Goal: Entertainment & Leisure: Consume media (video, audio)

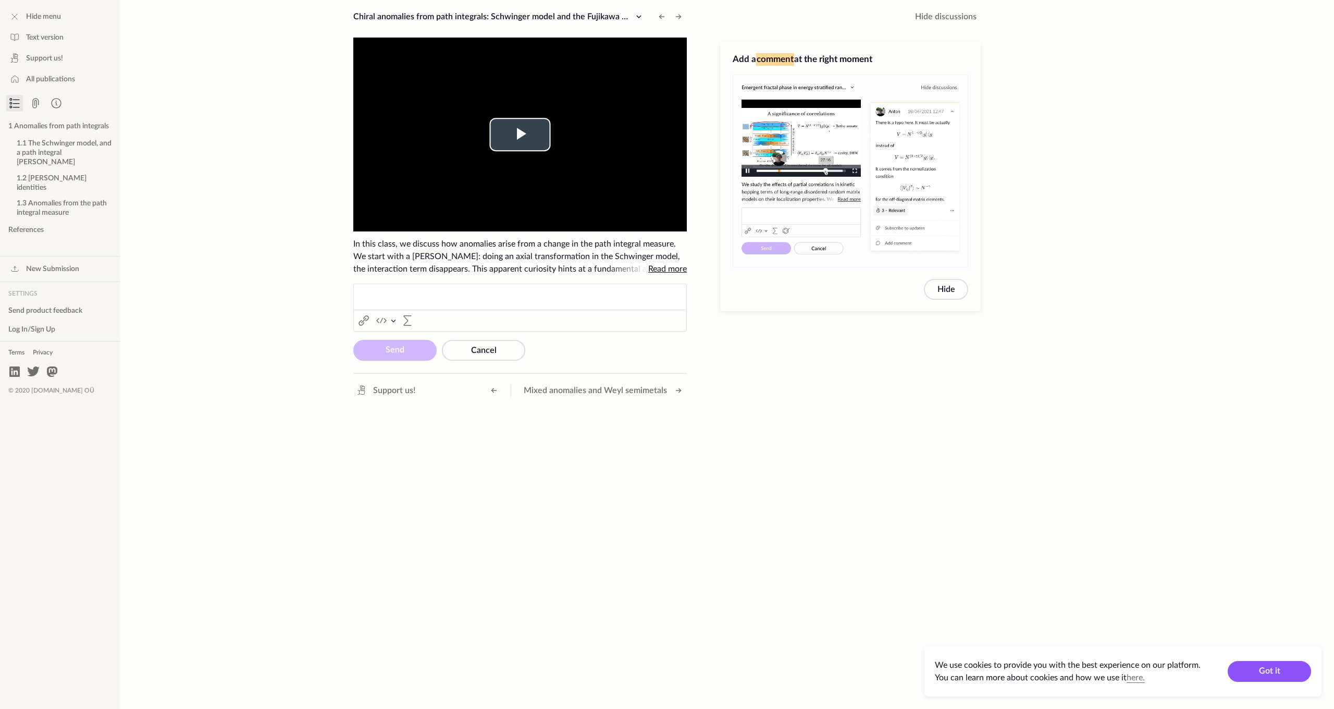
click at [539, 117] on video "To view this video please enable JavaScript, and consider upgrading to a web br…" at bounding box center [520, 135] width 334 height 194
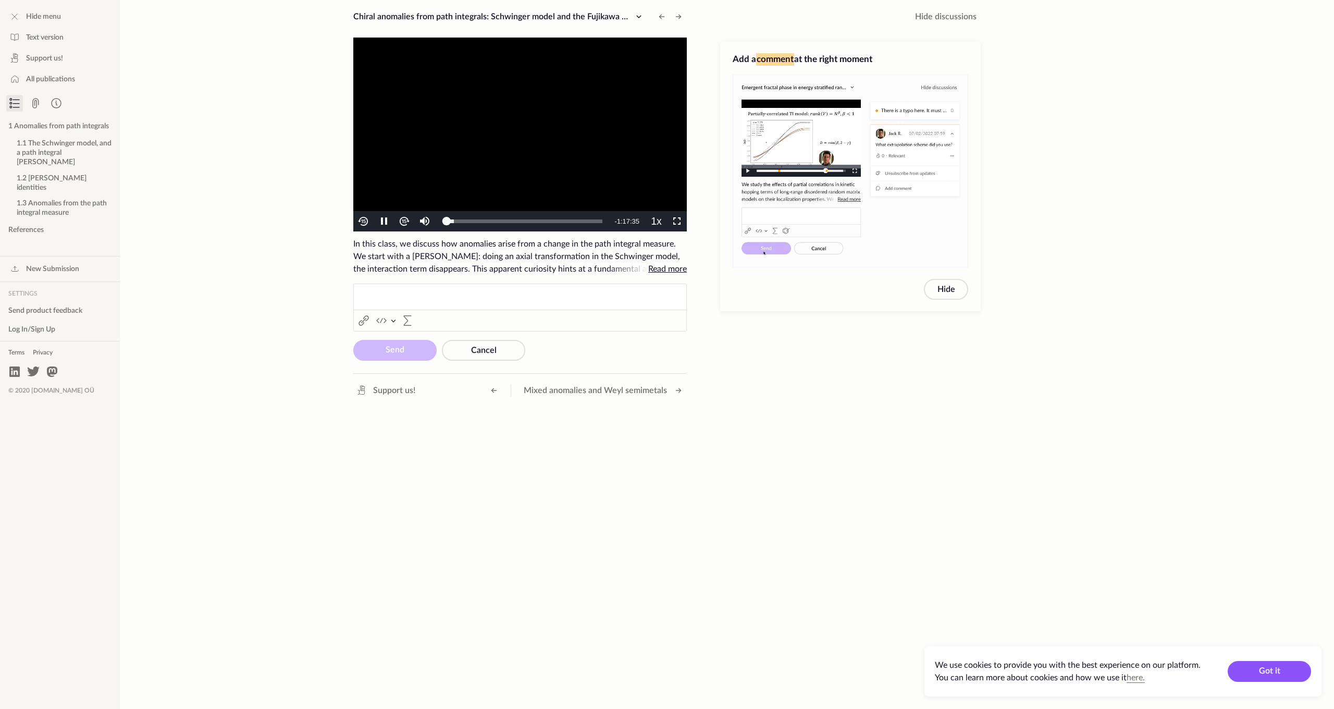
click at [677, 222] on span "Video Player" at bounding box center [677, 222] width 0 height 0
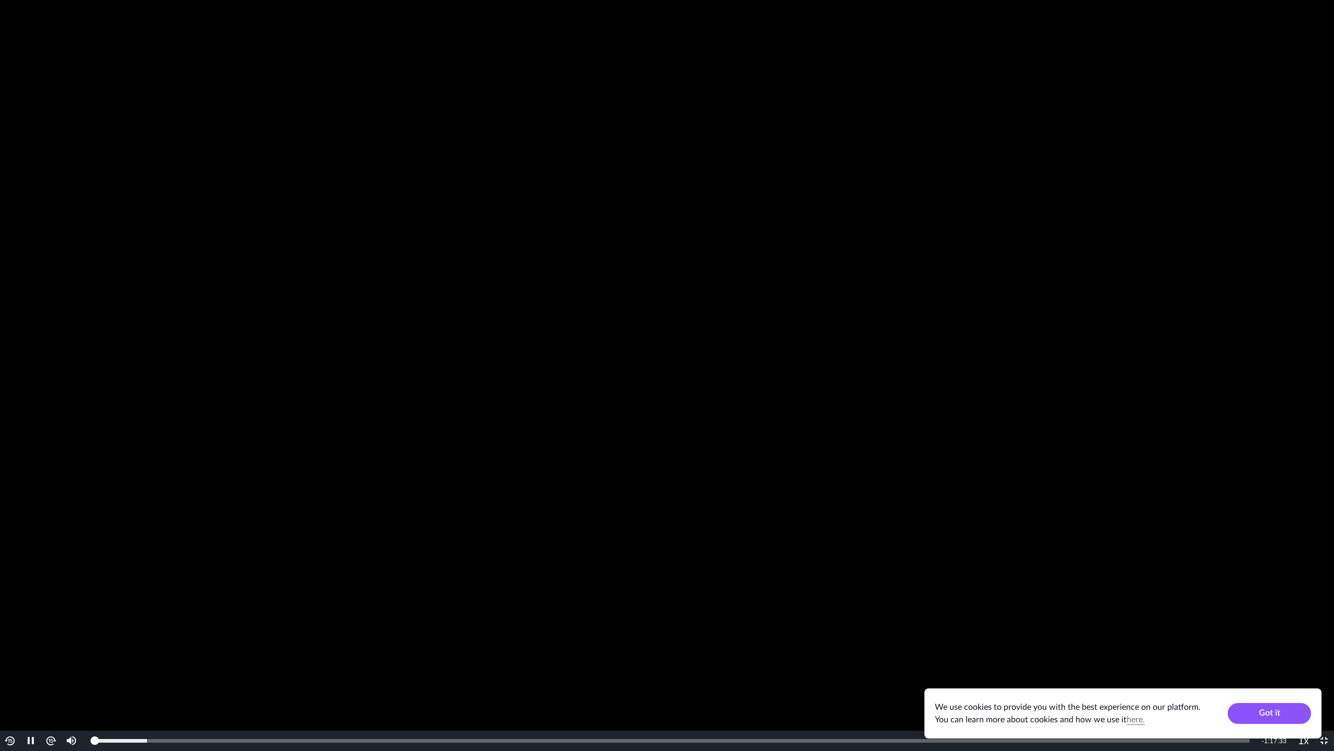
click at [564, 301] on video "To view this video please enable JavaScript, and consider upgrading to a web br…" at bounding box center [667, 375] width 1334 height 751
click at [165, 708] on div "Loaded : 4.63% 0:04:49 0:04:45" at bounding box center [671, 740] width 1167 height 20
click at [127, 708] on div "0:02:16" at bounding box center [127, 741] width 1 height 4
drag, startPoint x: 133, startPoint y: 742, endPoint x: 242, endPoint y: 737, distance: 109.1
click at [239, 708] on div "0:09:46" at bounding box center [165, 741] width 145 height 4
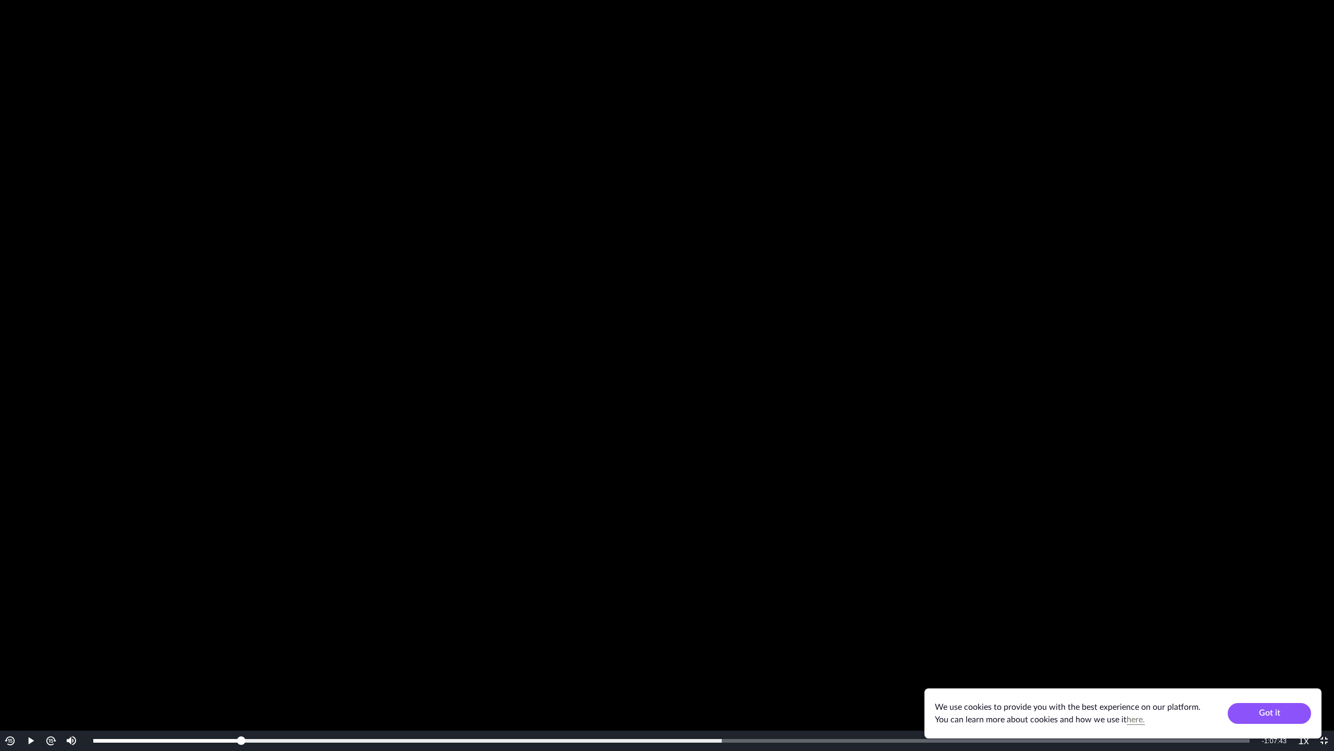
click at [31, 708] on span "Video Player" at bounding box center [31, 741] width 0 height 0
click at [324, 708] on div "Loaded : 54.56% 0:15:34 0:09:58" at bounding box center [671, 740] width 1167 height 20
click at [444, 708] on div "Loaded : 54.66% 0:23:31 0:15:34" at bounding box center [671, 741] width 1157 height 4
click at [471, 623] on video "To view this video please enable JavaScript, and consider upgrading to a web br…" at bounding box center [667, 375] width 1334 height 751
click at [453, 682] on video "To view this video please enable JavaScript, and consider upgrading to a web br…" at bounding box center [667, 375] width 1334 height 751
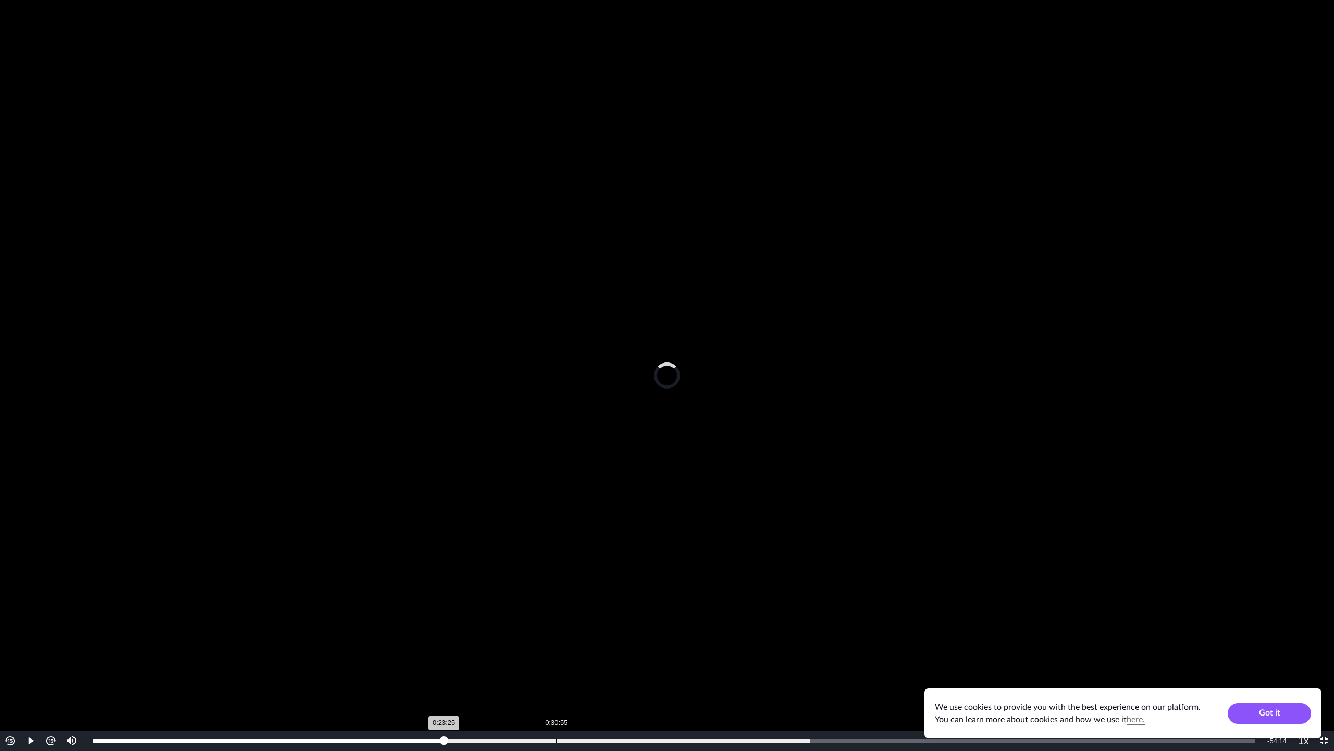
click at [557, 708] on div "Progress Bar" at bounding box center [627, 741] width 366 height 4
click at [592, 653] on video "To view this video please enable JavaScript, and consider upgrading to a web br…" at bounding box center [667, 375] width 1334 height 751
click at [687, 708] on div "Loaded : 72.89% 0:39:48 0:30:53" at bounding box center [674, 740] width 1173 height 20
click at [806, 708] on div "Loaded : 81.98% 0:47:38 0:39:32" at bounding box center [674, 740] width 1173 height 20
click at [907, 708] on div "Loaded : 100.00% 0:54:21 0:47:32" at bounding box center [674, 740] width 1173 height 20
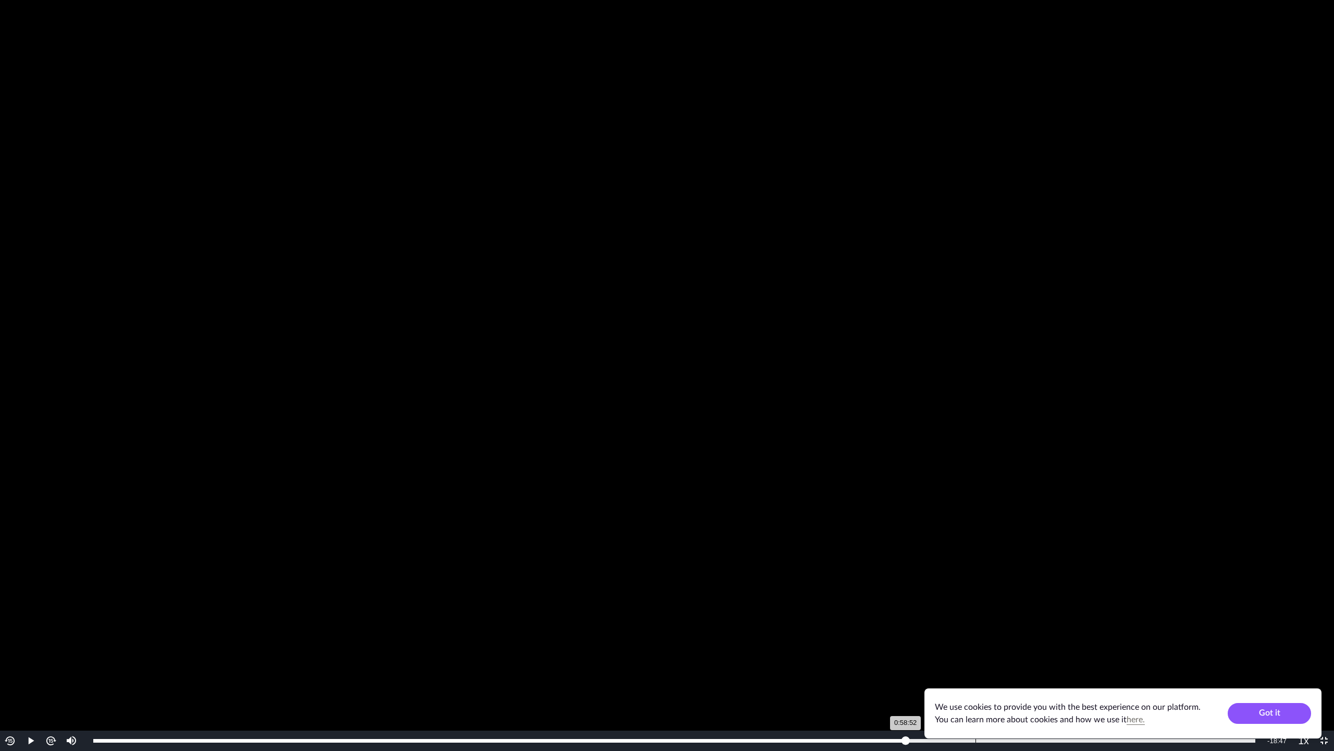
click at [976, 708] on div "0:58:57" at bounding box center [976, 741] width 1 height 4
click at [1067, 708] on div "1:05:05" at bounding box center [1067, 741] width 1 height 4
click at [1155, 708] on div "Progress Bar" at bounding box center [1030, 741] width 451 height 4
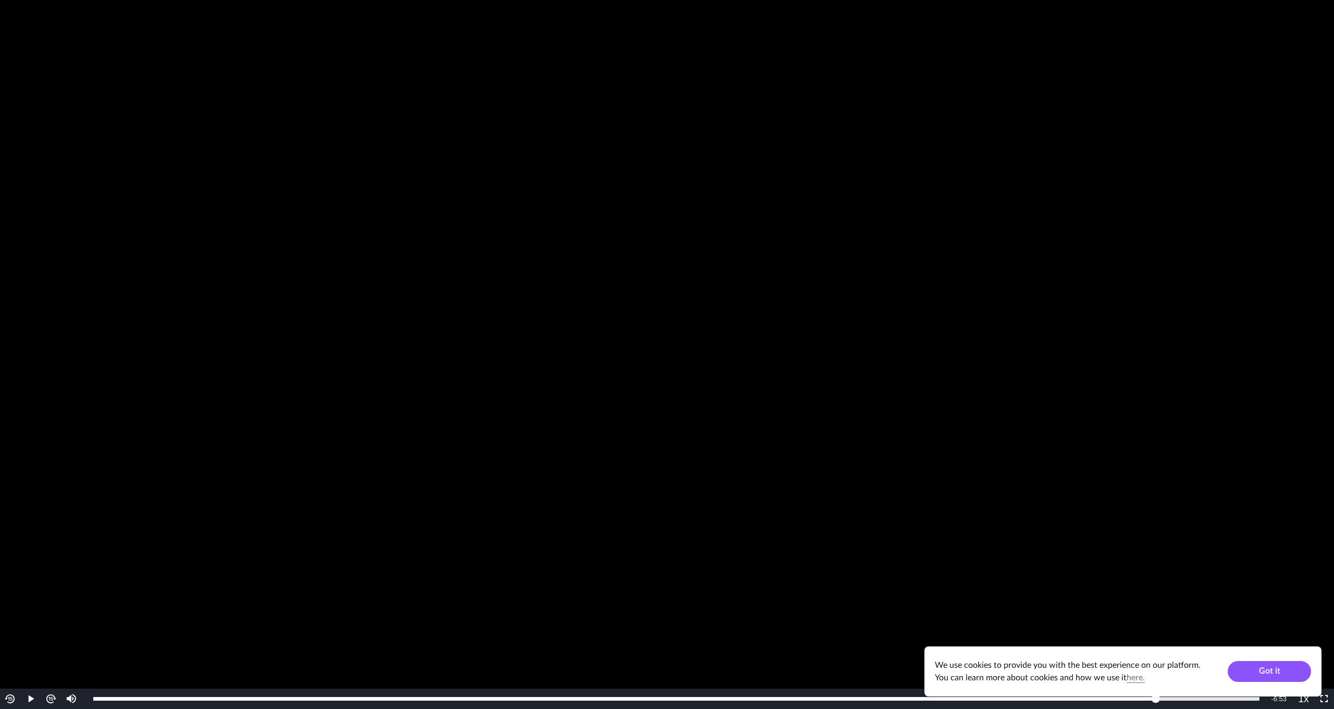
click at [41, 123] on button "1 Anomalies from path integrals" at bounding box center [60, 126] width 120 height 17
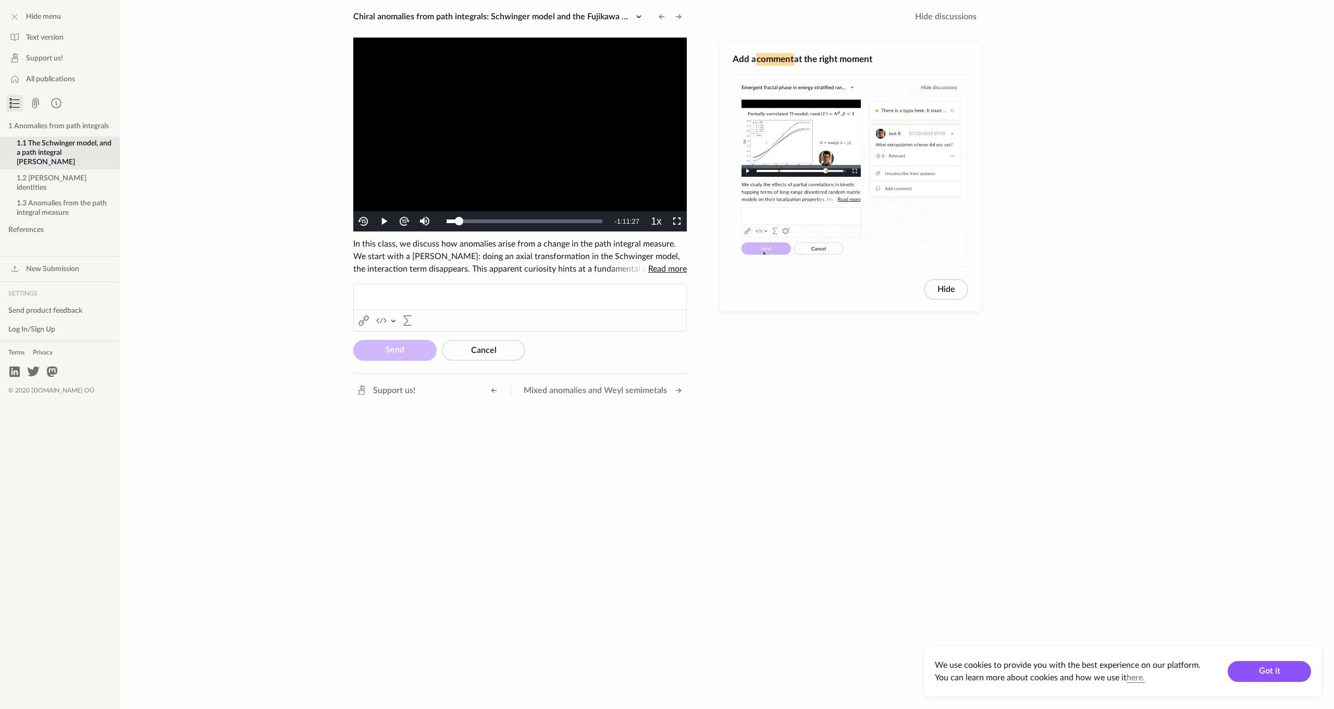
click at [674, 273] on span "Read more" at bounding box center [667, 269] width 39 height 8
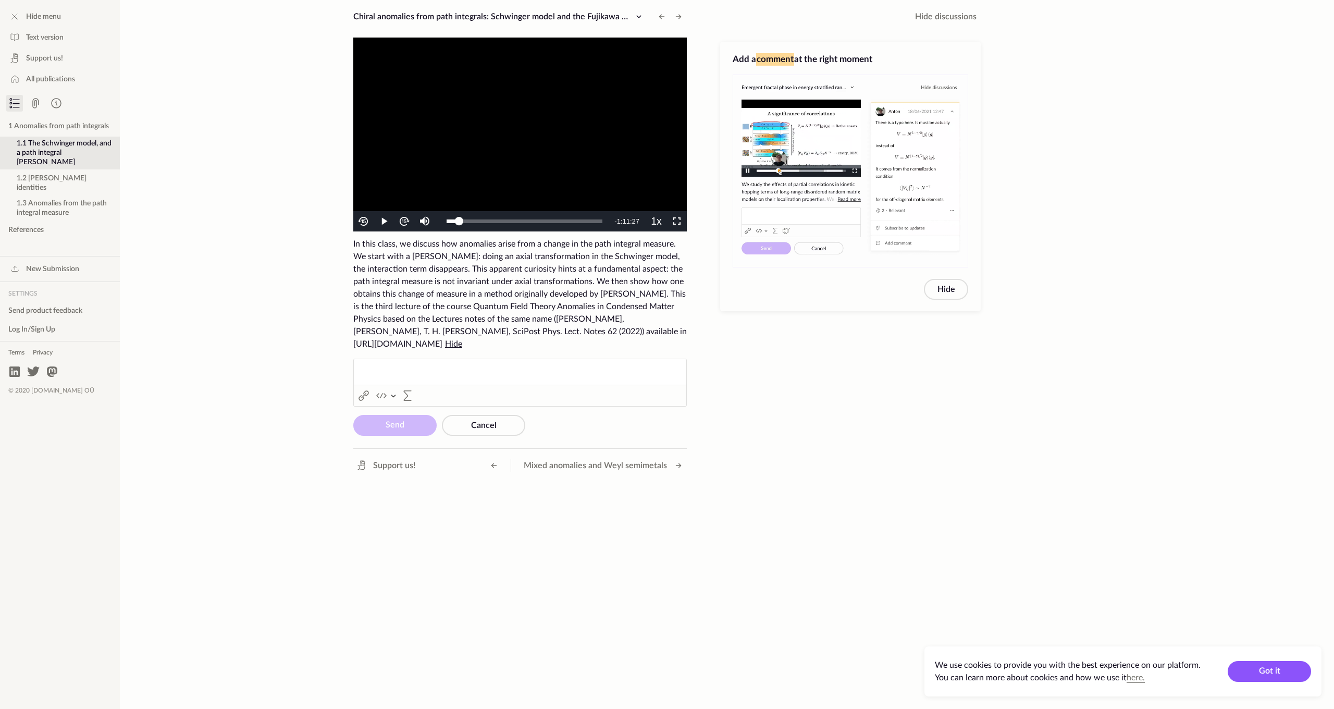
drag, startPoint x: 426, startPoint y: 346, endPoint x: 461, endPoint y: 351, distance: 35.8
click at [426, 347] on span "In this class, we discuss how anomalies arise from a change in the path integra…" at bounding box center [520, 294] width 334 height 108
click at [451, 338] on div "In this class, we discuss how anomalies arise from a change in the path integra…" at bounding box center [520, 294] width 334 height 113
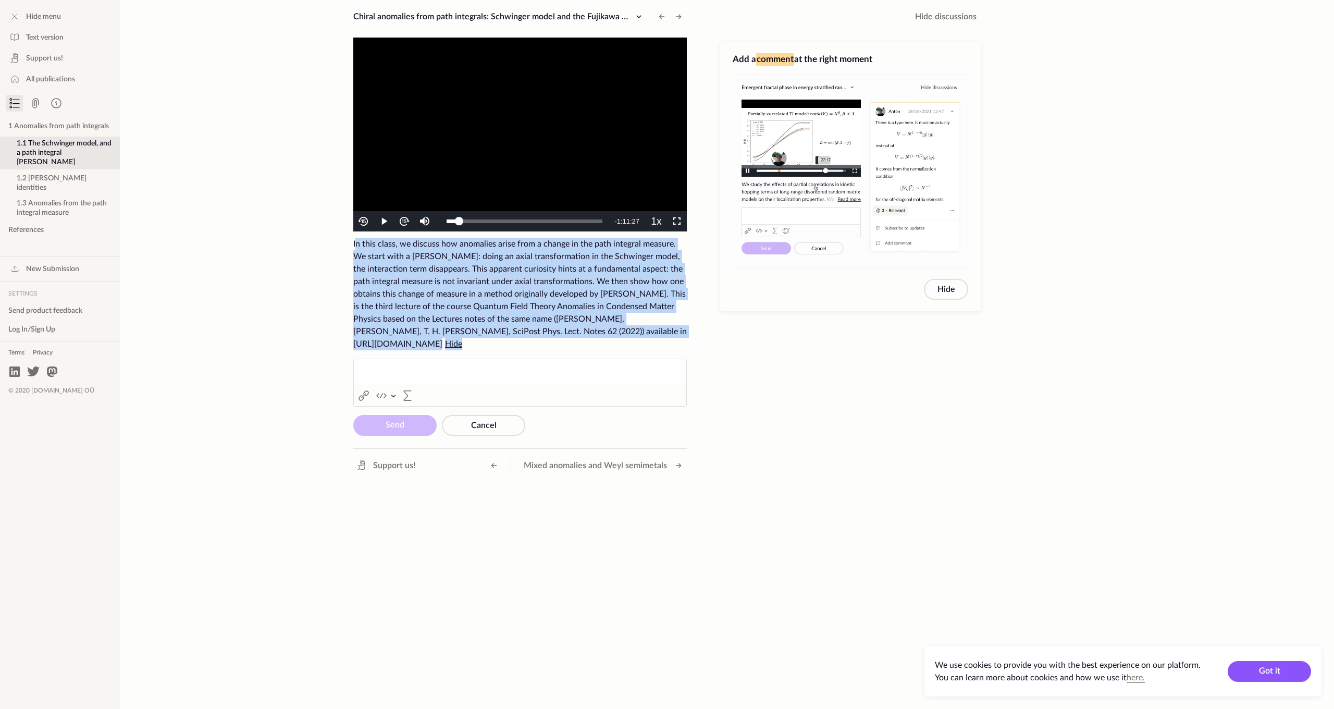
click at [451, 339] on span "In this class, we discuss how anomalies arise from a change in the path integra…" at bounding box center [520, 294] width 334 height 108
click at [443, 343] on span "In this class, we discuss how anomalies arise from a change in the path integra…" at bounding box center [520, 294] width 334 height 108
drag, startPoint x: 354, startPoint y: 344, endPoint x: 500, endPoint y: 347, distance: 146.5
click at [514, 346] on span "In this class, we discuss how anomalies arise from a change in the path integra…" at bounding box center [520, 294] width 334 height 108
